Goal: Task Accomplishment & Management: Manage account settings

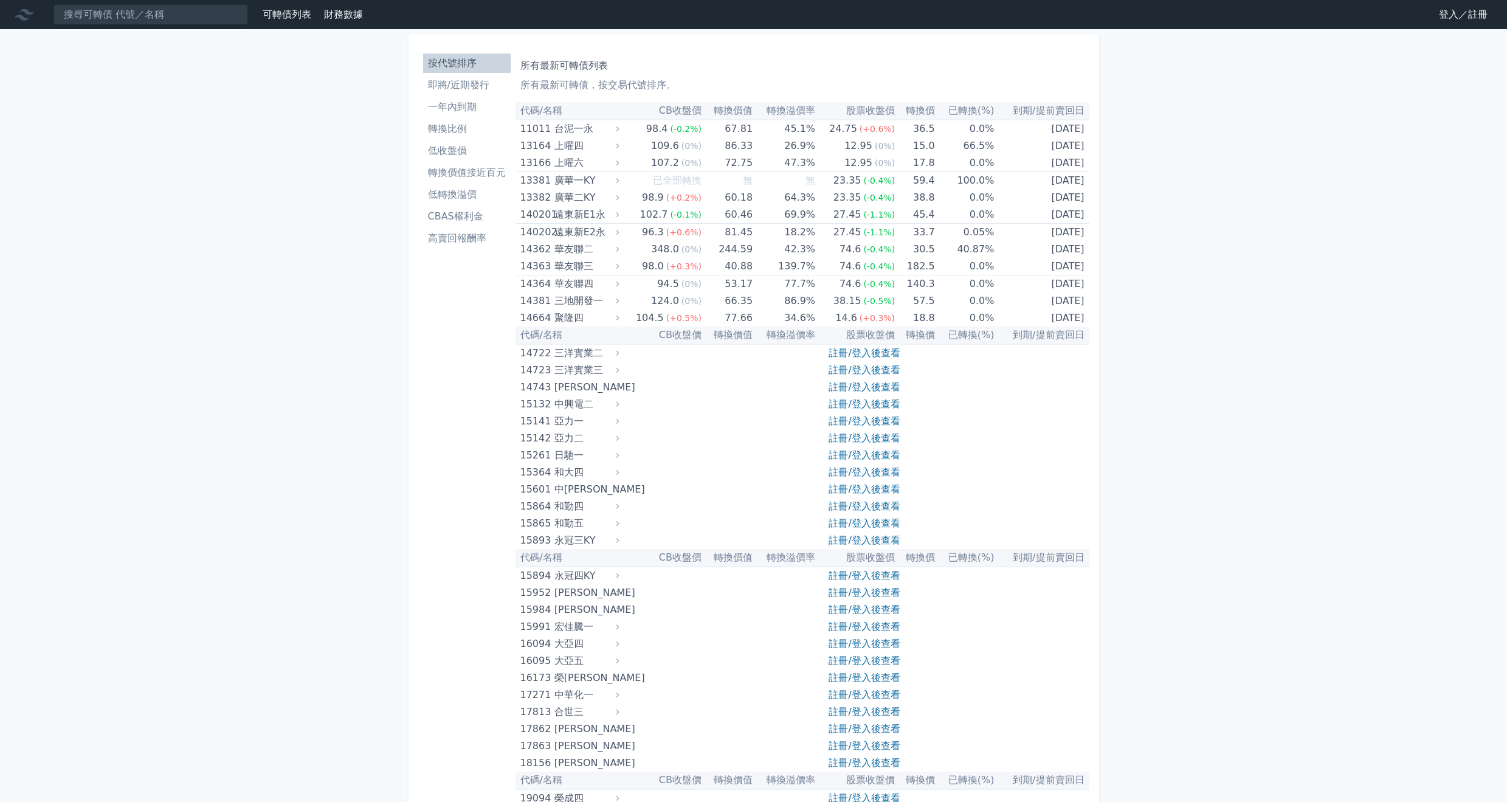
click at [1444, 16] on link "登入／註冊" at bounding box center [1463, 14] width 68 height 19
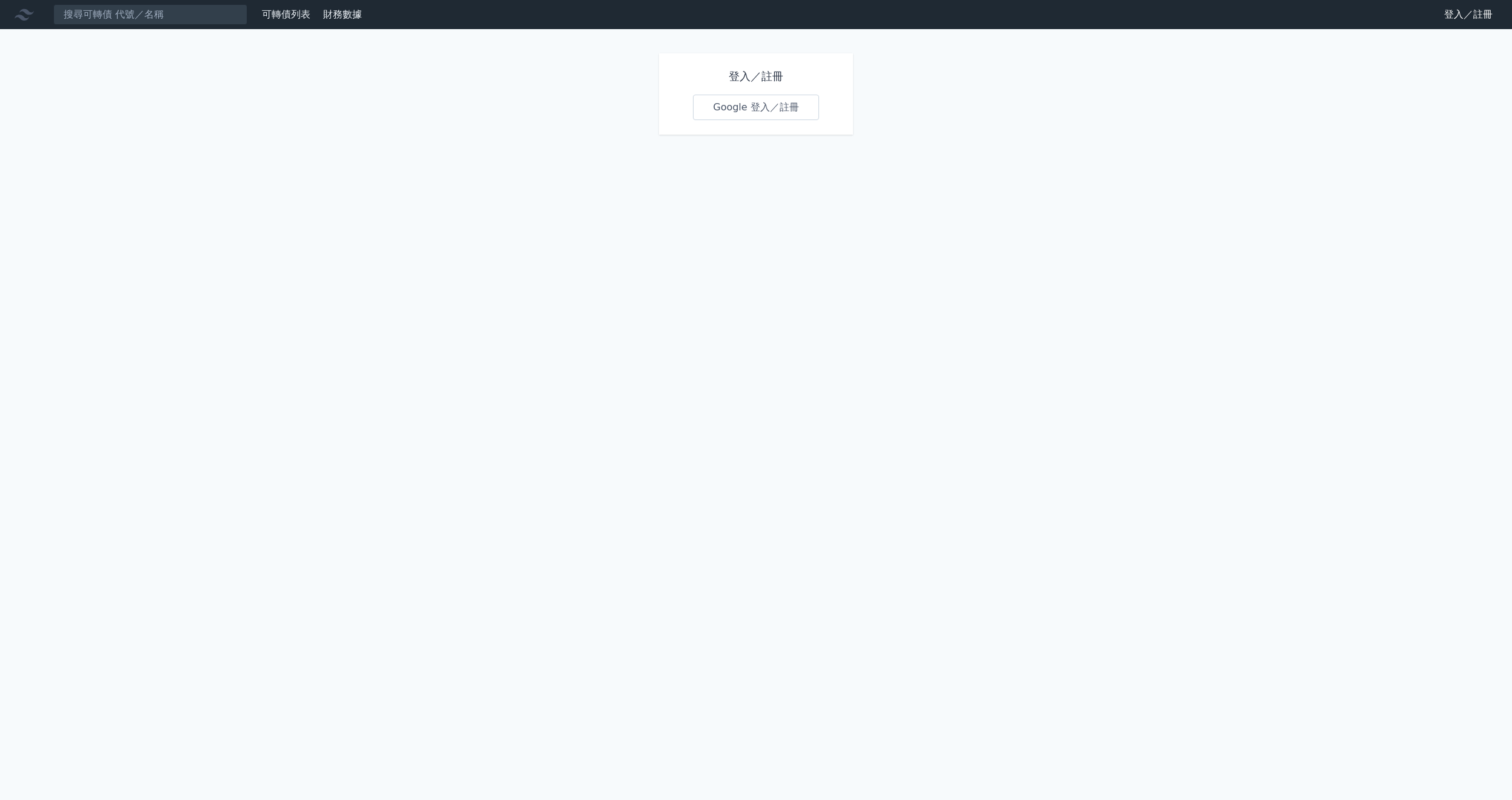
click at [791, 116] on link "Google 登入／註冊" at bounding box center [756, 108] width 126 height 26
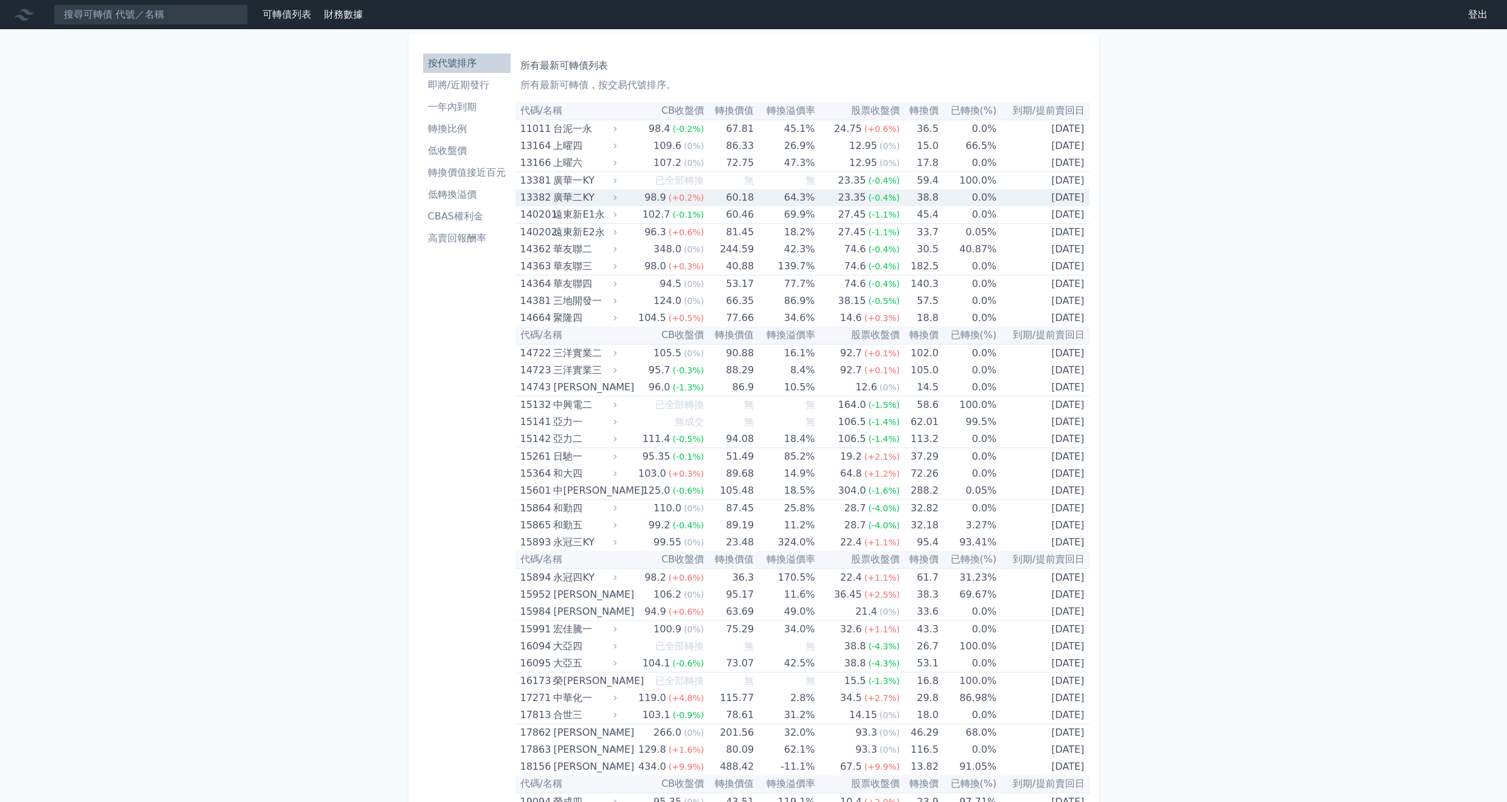
scroll to position [5473, 0]
